Goal: Navigation & Orientation: Understand site structure

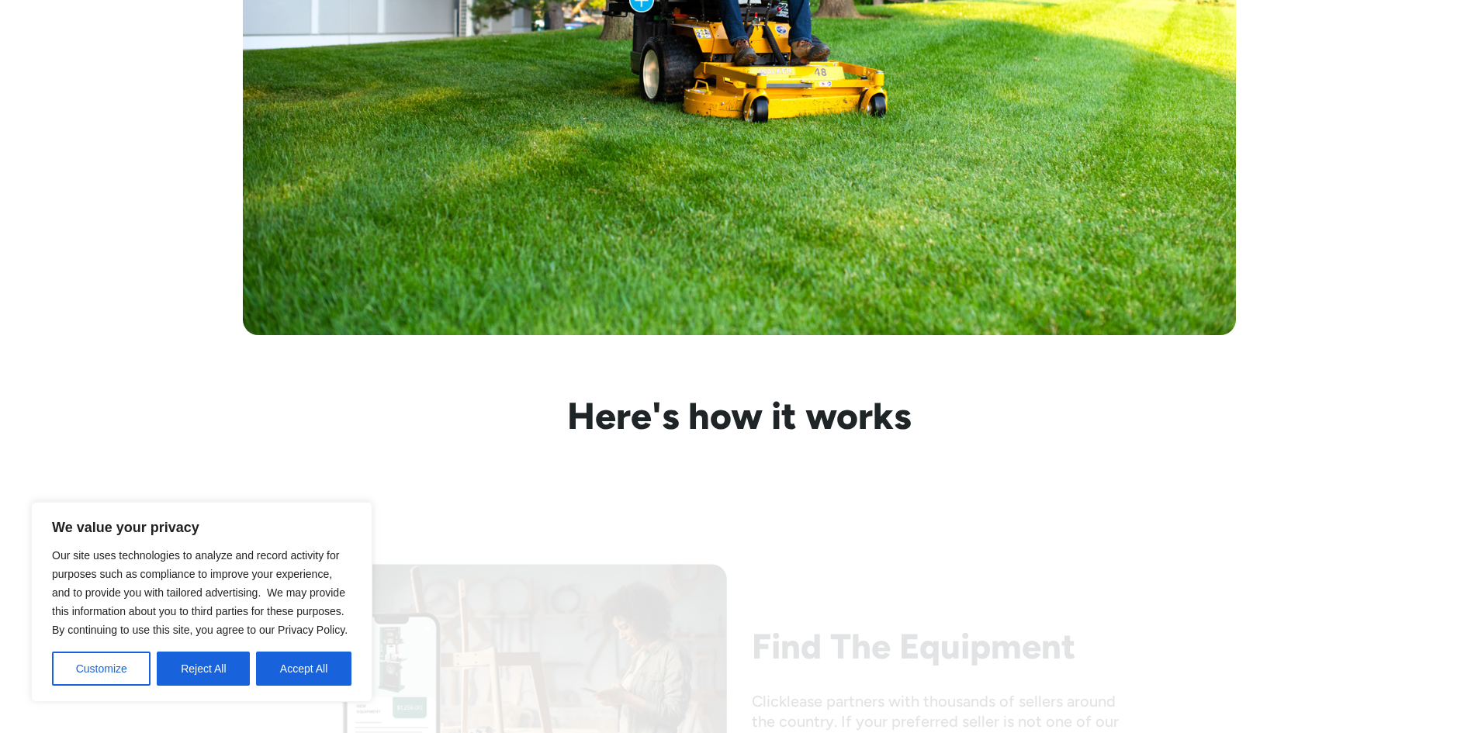
scroll to position [1163, 0]
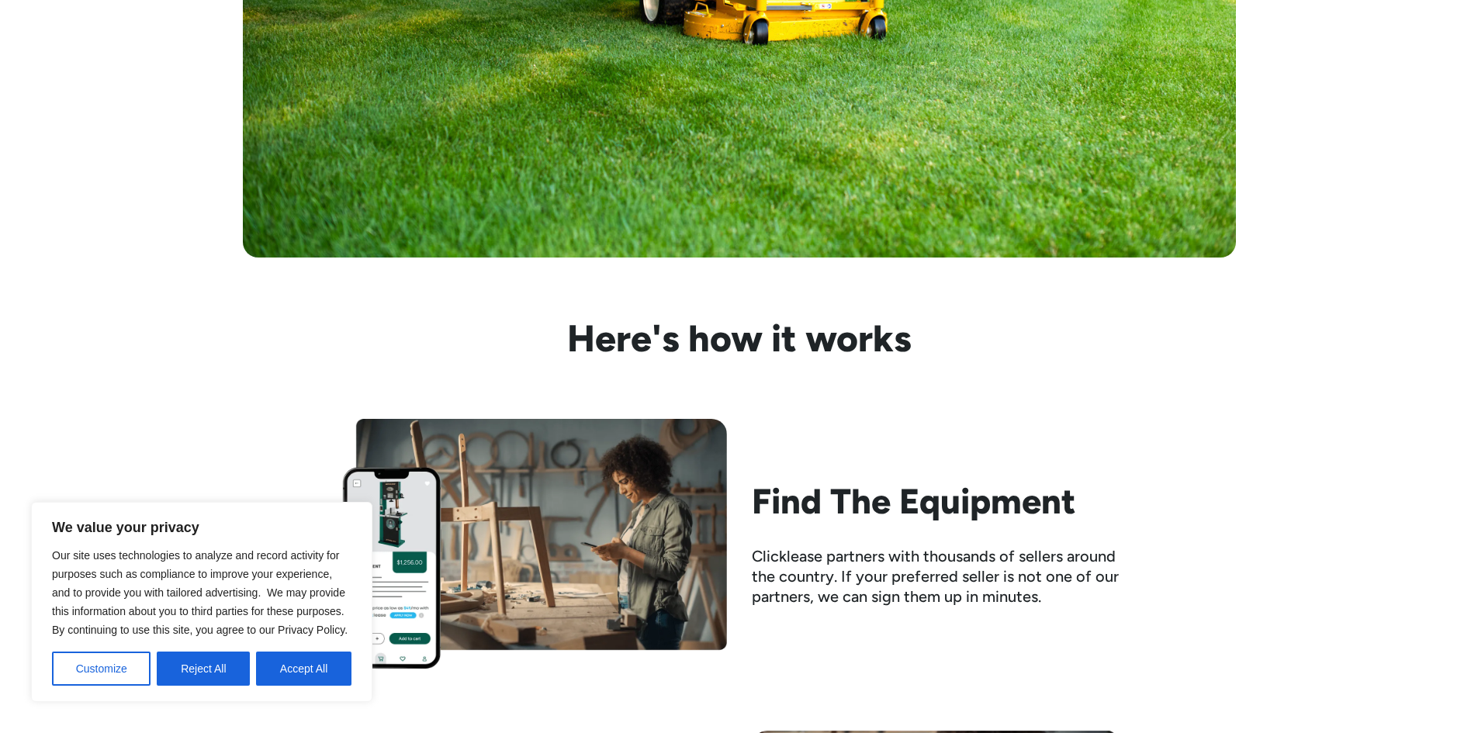
click at [311, 667] on button "Accept All" at bounding box center [303, 669] width 95 height 34
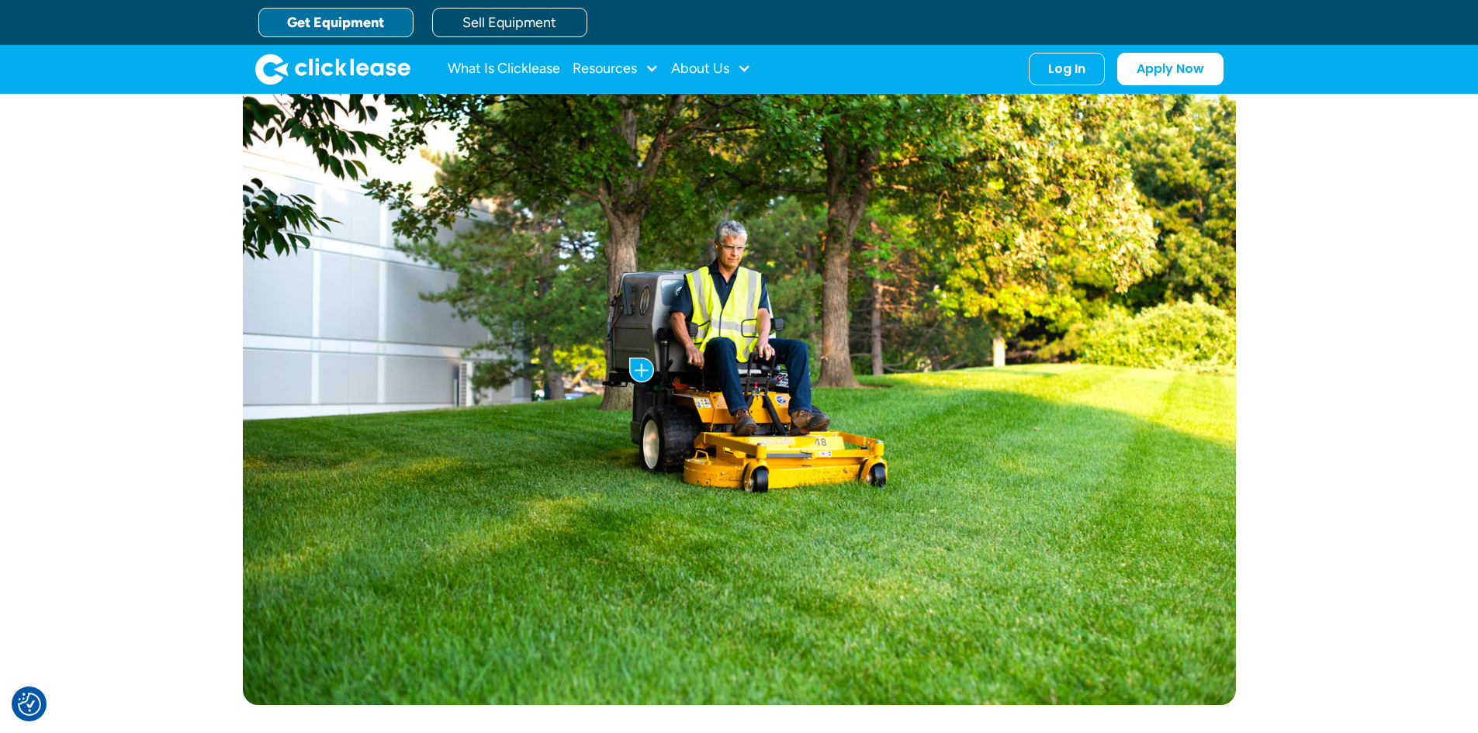
scroll to position [0, 0]
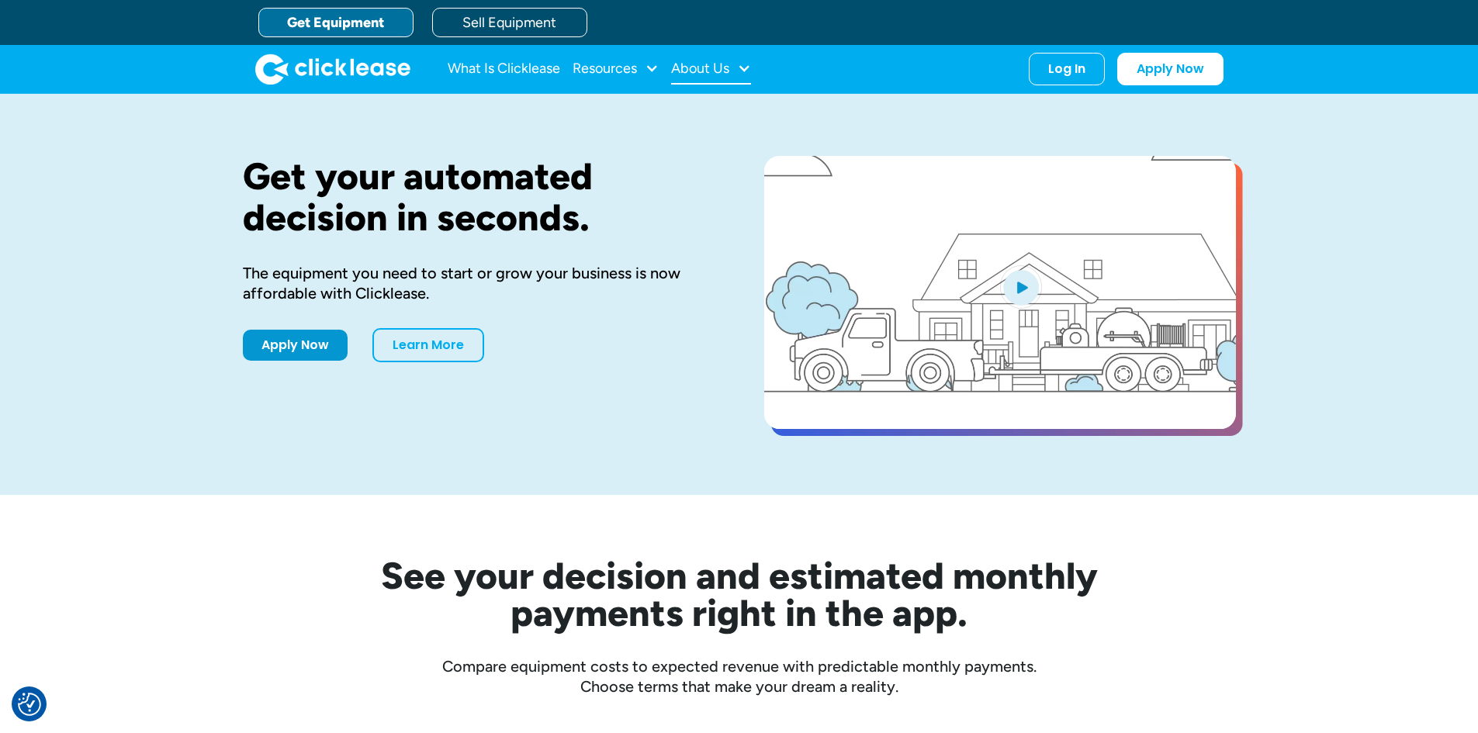
click at [693, 68] on div "About Us" at bounding box center [700, 68] width 58 height 0
click at [692, 112] on link "About Us" at bounding box center [712, 119] width 67 height 29
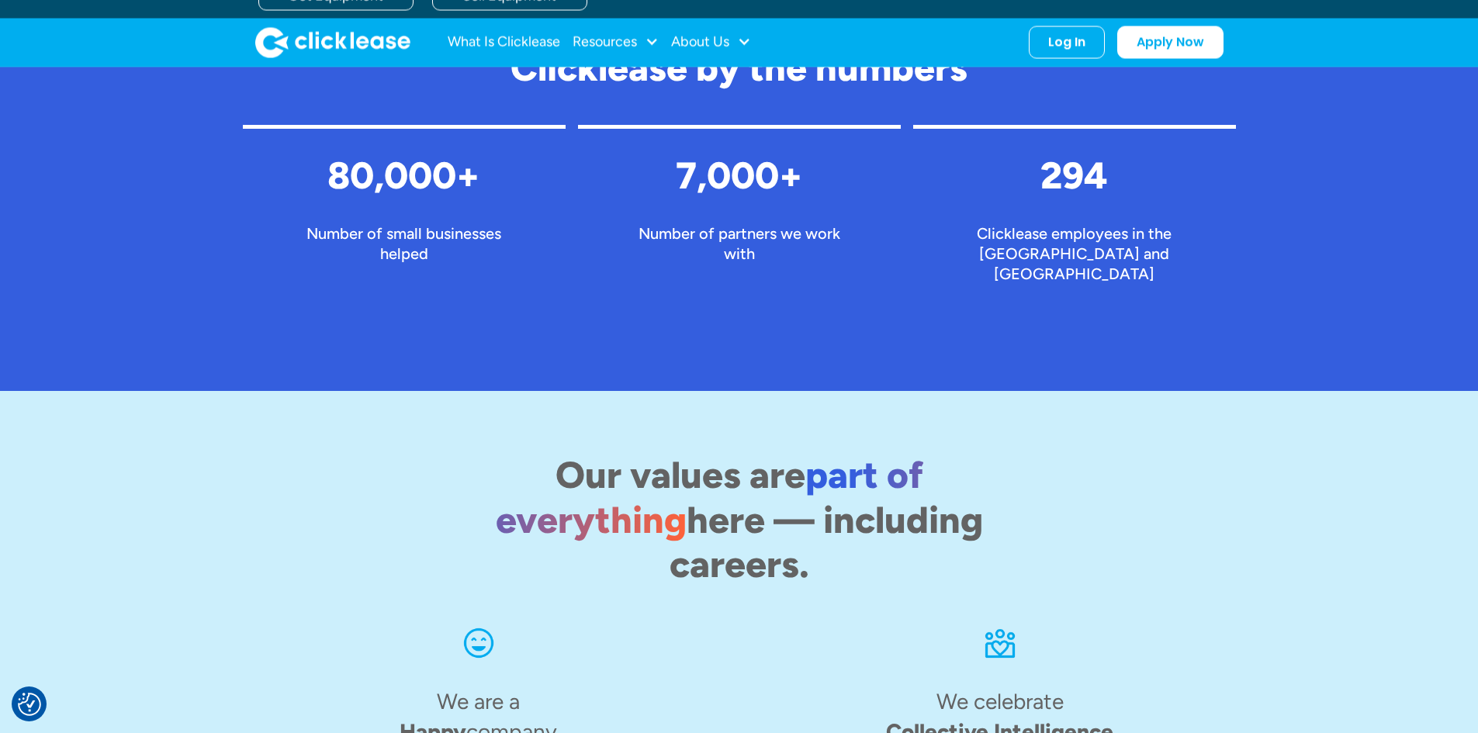
scroll to position [2387, 0]
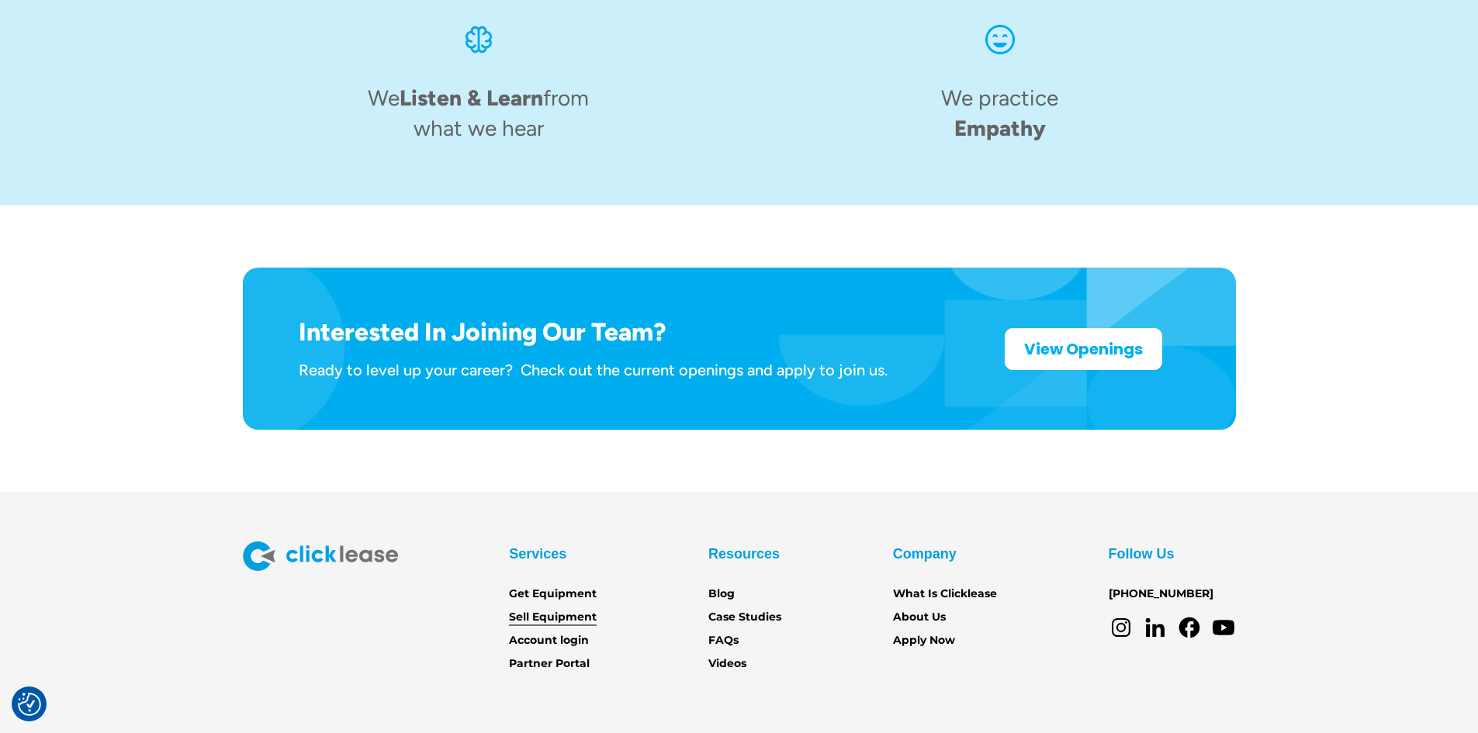
click at [539, 609] on link "Sell Equipment" at bounding box center [553, 617] width 88 height 17
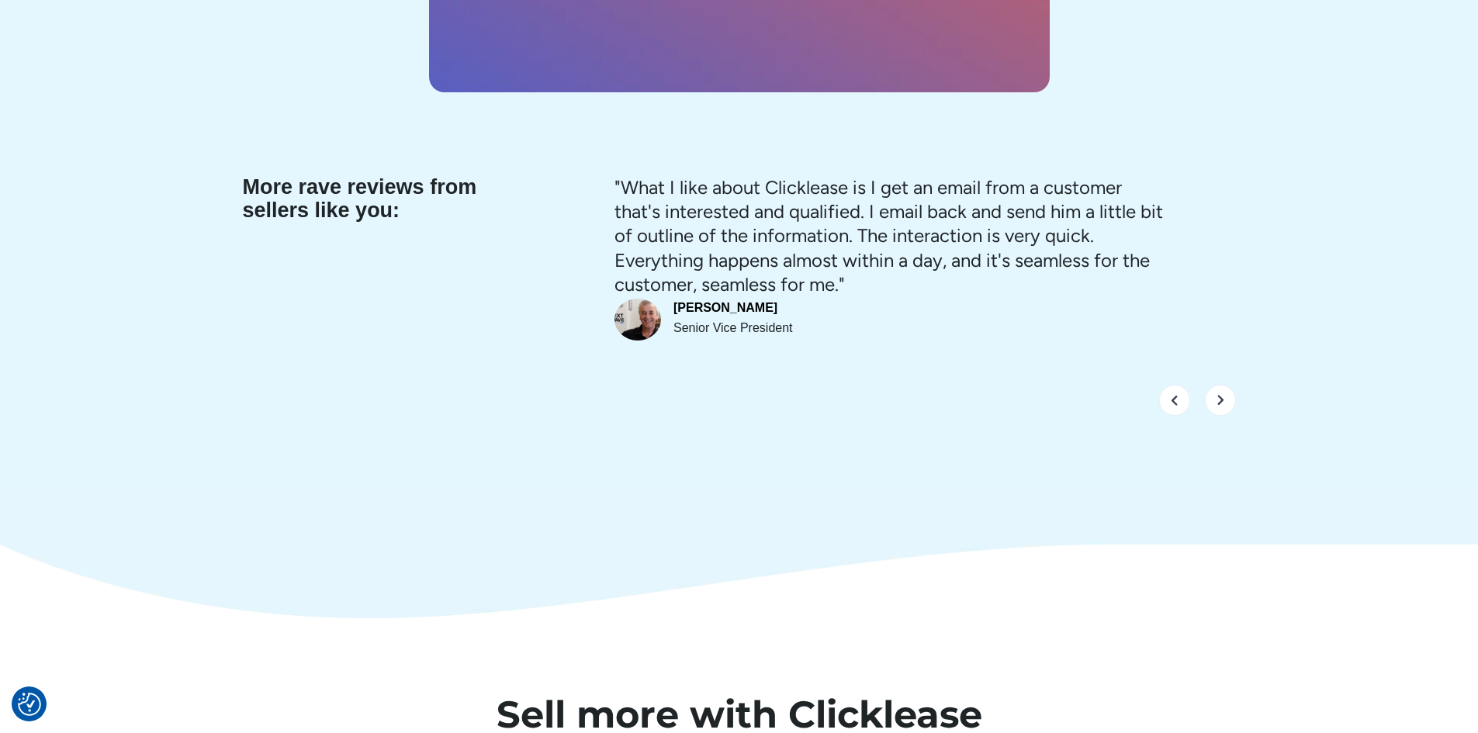
scroll to position [6496, 0]
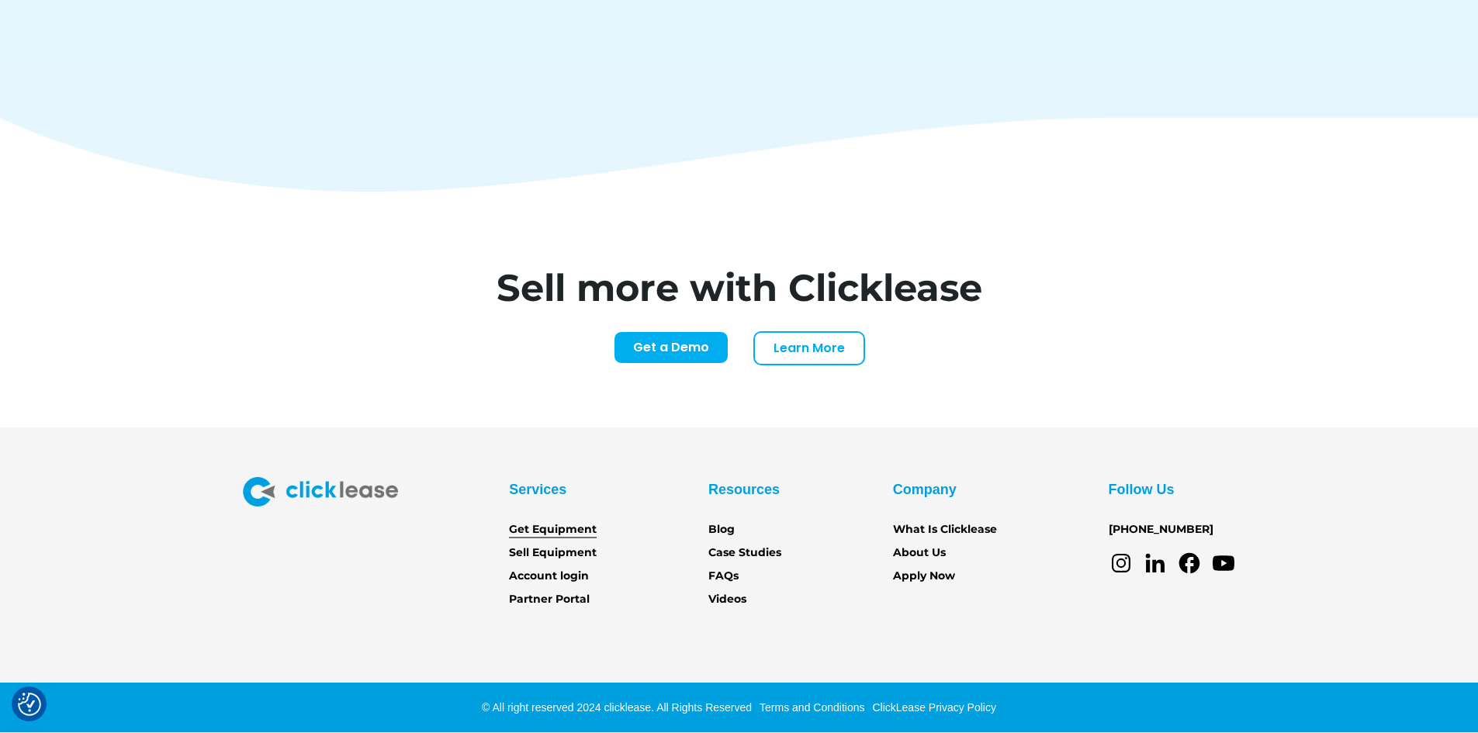
click at [586, 524] on link "Get Equipment" at bounding box center [553, 529] width 88 height 17
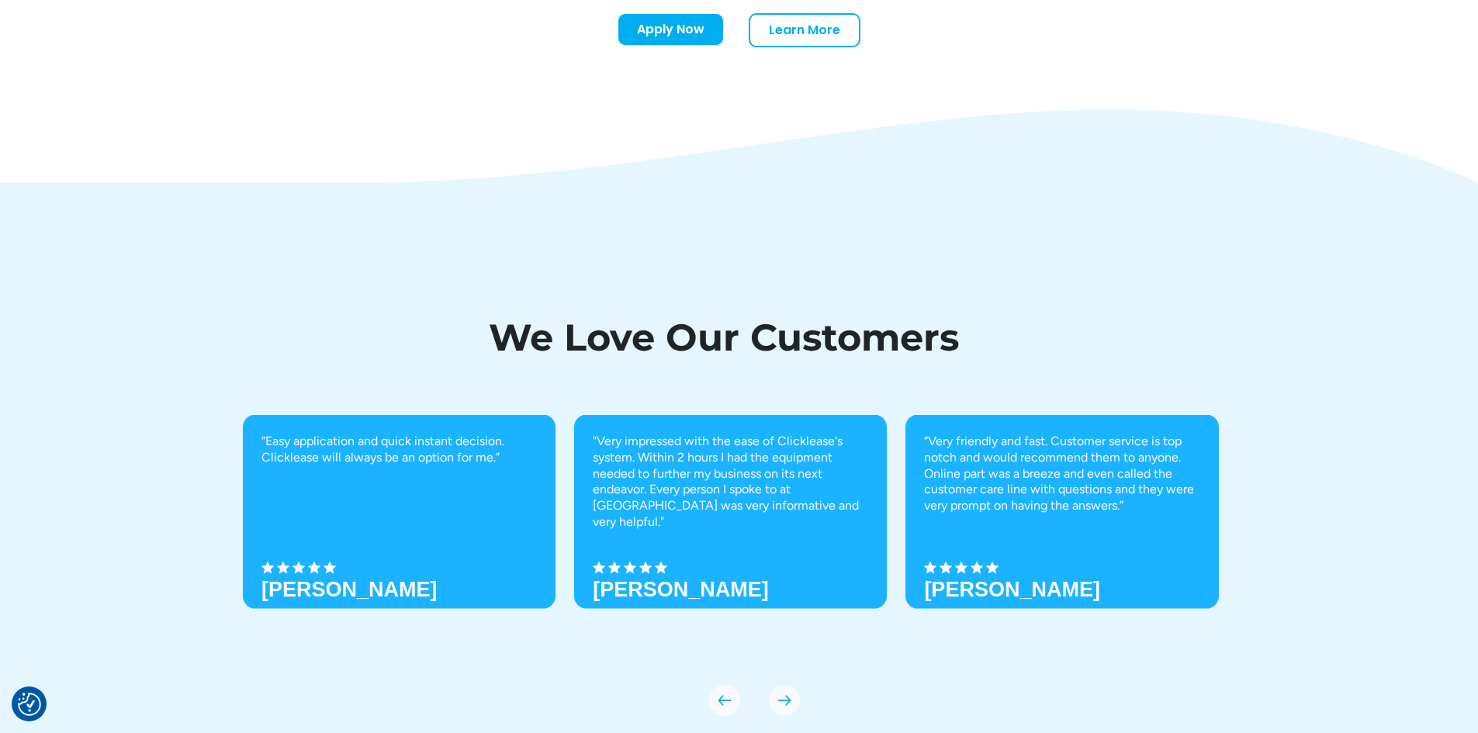
scroll to position [5447, 0]
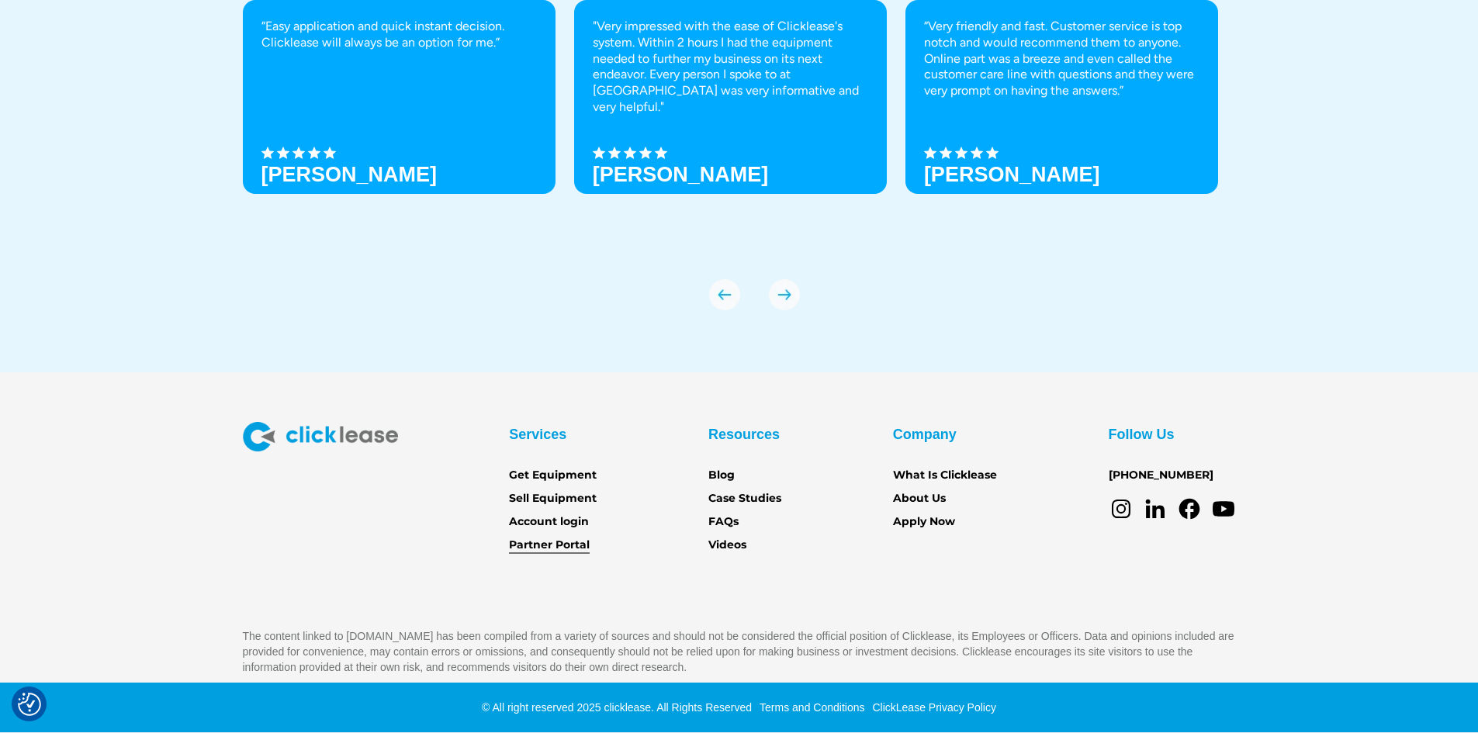
click at [566, 548] on link "Partner Portal" at bounding box center [549, 545] width 81 height 17
